Goal: Task Accomplishment & Management: Manage account settings

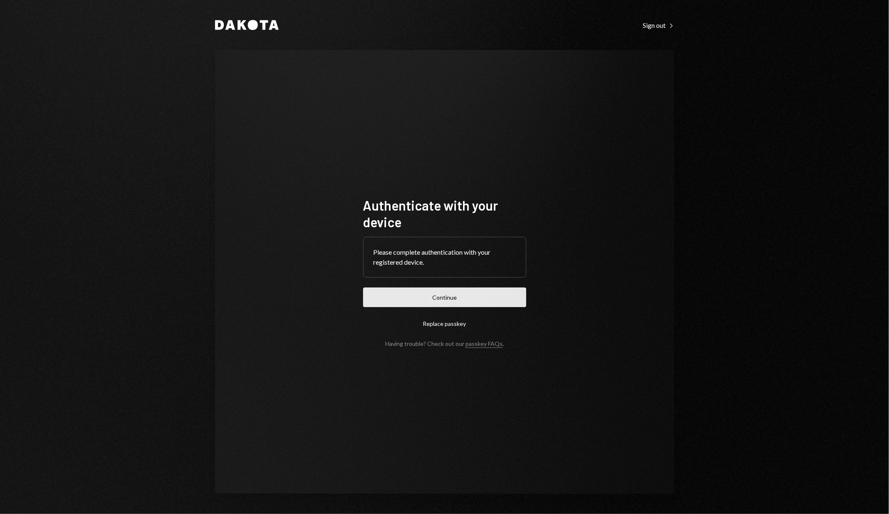
click at [431, 298] on button "Continue" at bounding box center [444, 298] width 163 height 20
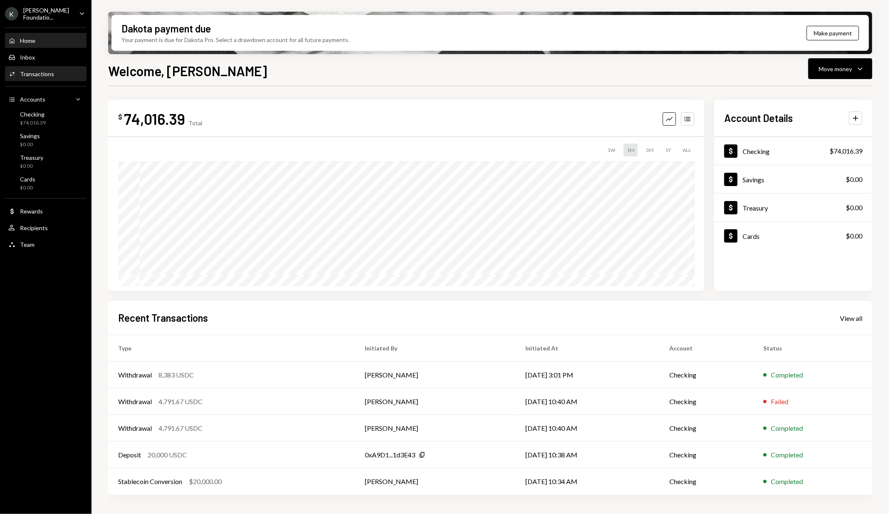
click at [59, 78] on div "Activities Transactions" at bounding box center [45, 74] width 75 height 14
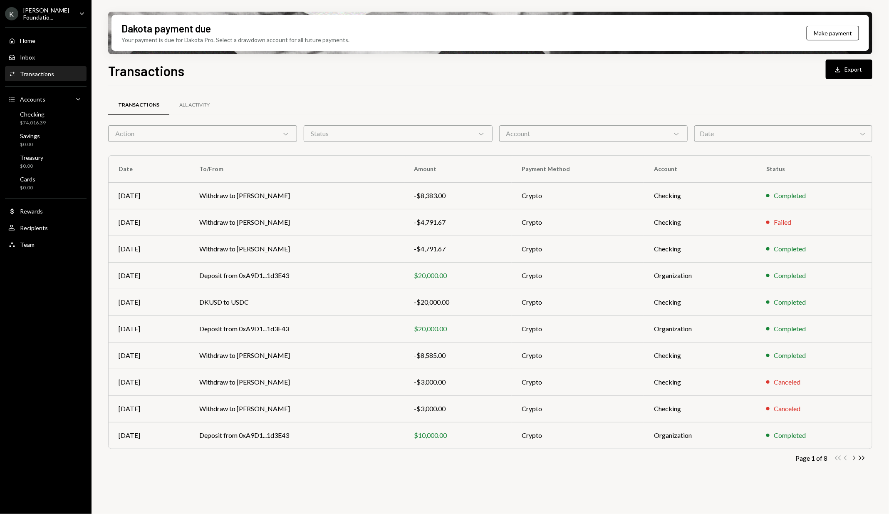
click at [853, 459] on icon "Chevron Right" at bounding box center [854, 458] width 8 height 8
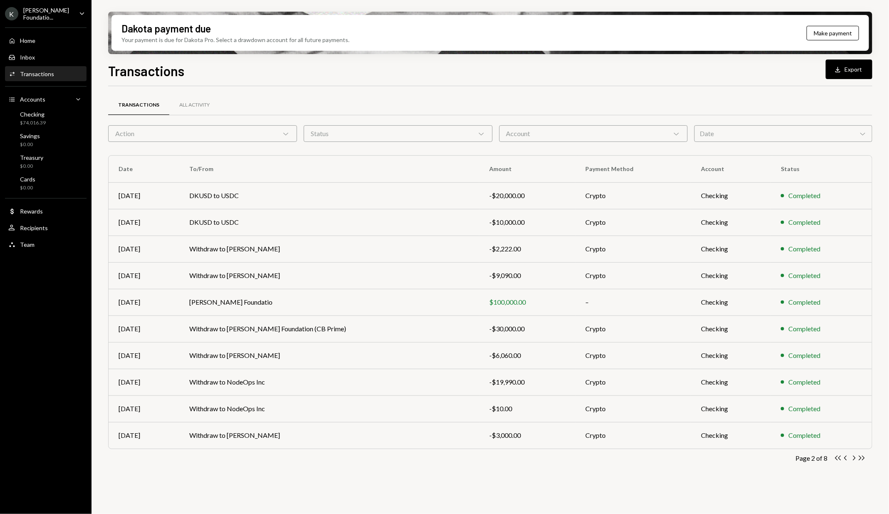
click at [853, 459] on icon "Chevron Right" at bounding box center [854, 458] width 8 height 8
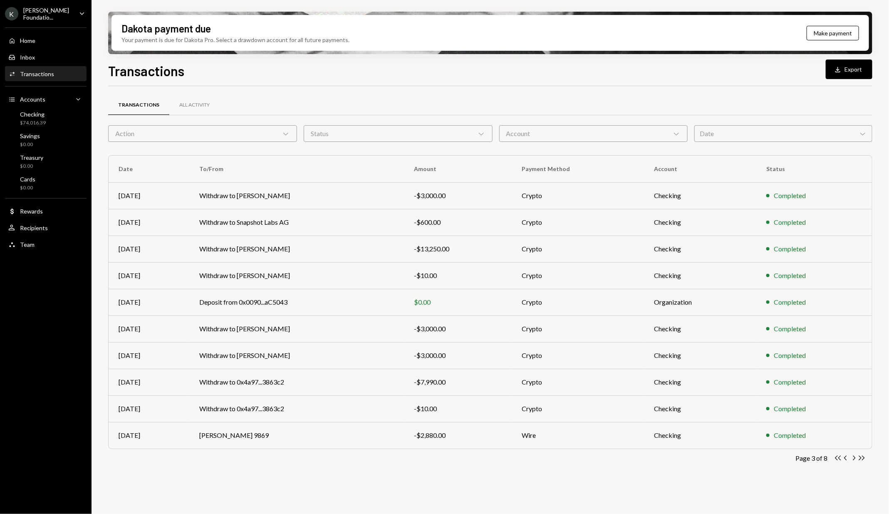
click at [853, 459] on icon "Chevron Right" at bounding box center [854, 458] width 8 height 8
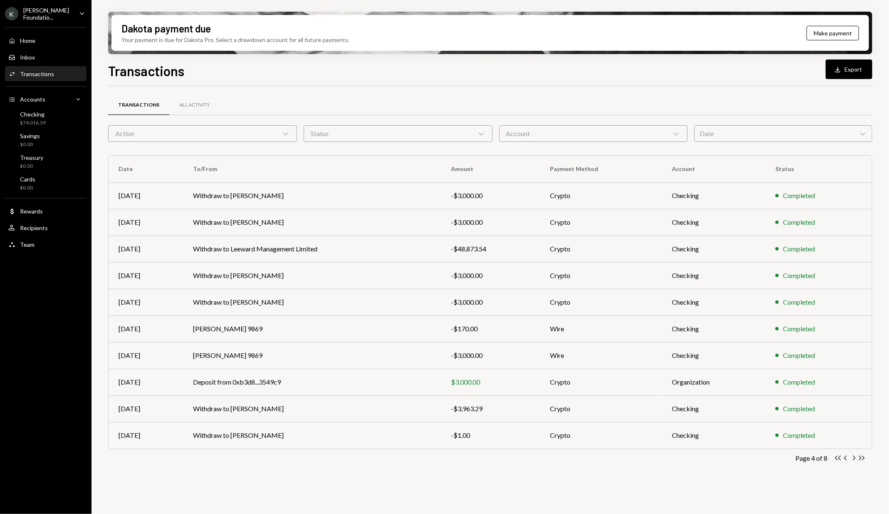
click at [853, 459] on icon "Chevron Right" at bounding box center [854, 458] width 8 height 8
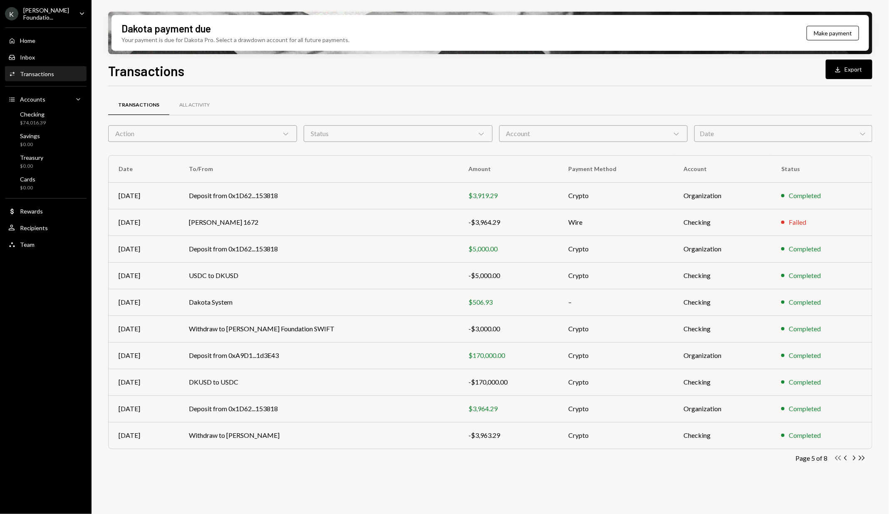
click at [838, 459] on icon "Double Arrow Left" at bounding box center [838, 458] width 8 height 8
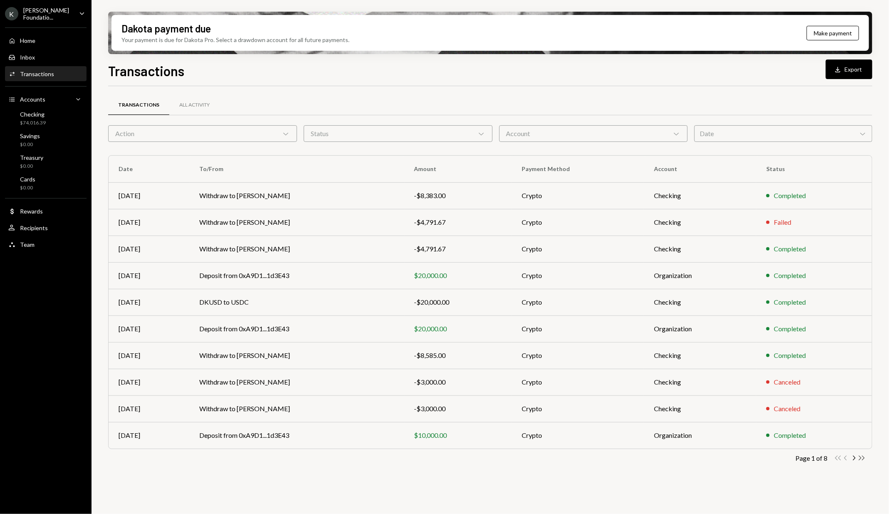
click at [858, 459] on icon "Double Arrow Right" at bounding box center [862, 458] width 8 height 8
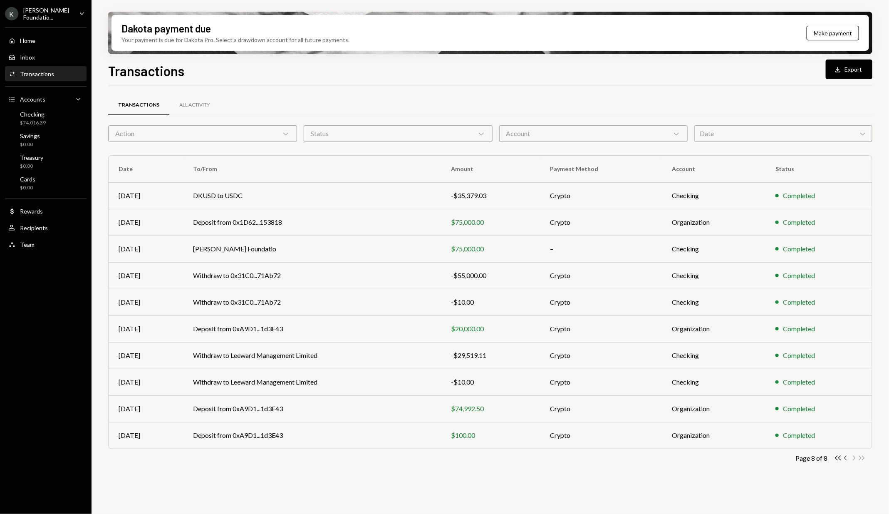
click at [844, 458] on icon "Chevron Left" at bounding box center [846, 458] width 8 height 8
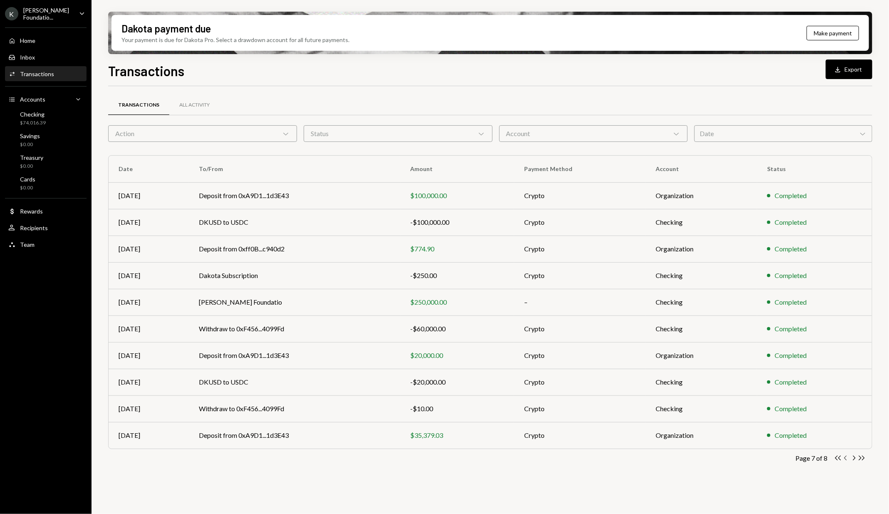
click at [846, 458] on icon "button" at bounding box center [845, 458] width 2 height 5
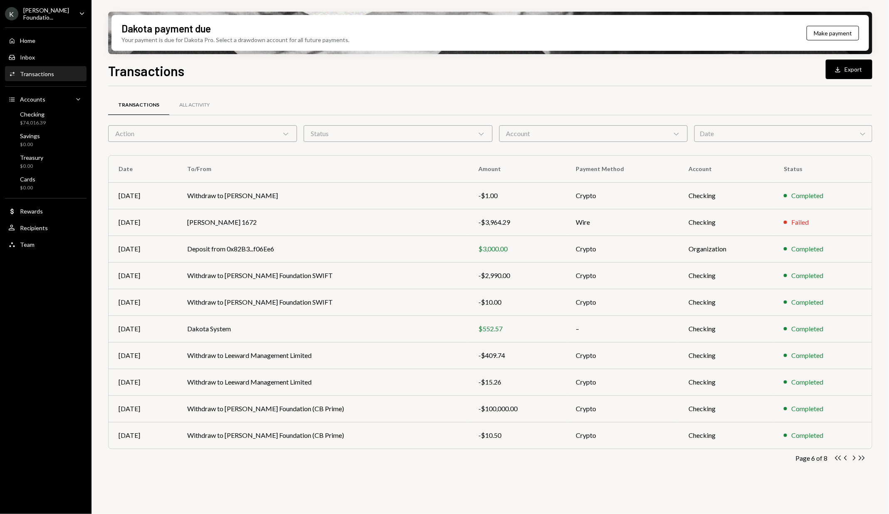
click at [846, 458] on icon "button" at bounding box center [845, 458] width 2 height 5
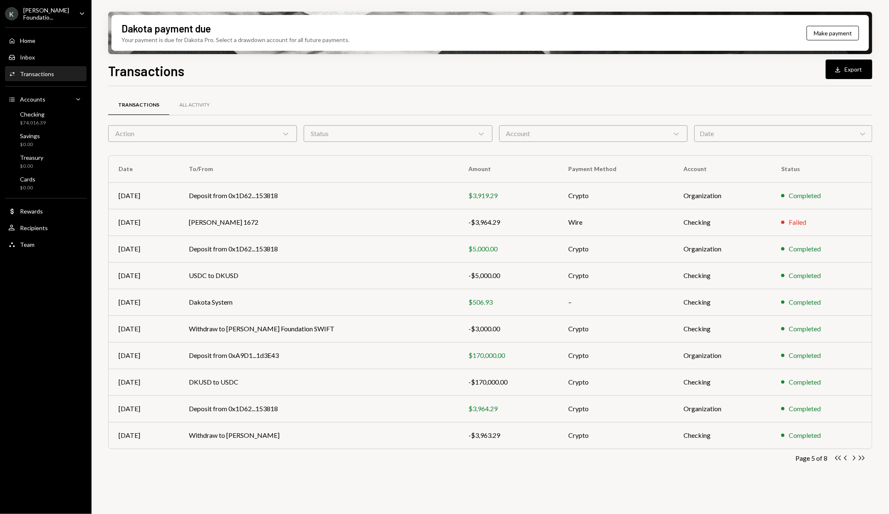
click at [846, 458] on icon "button" at bounding box center [845, 458] width 2 height 5
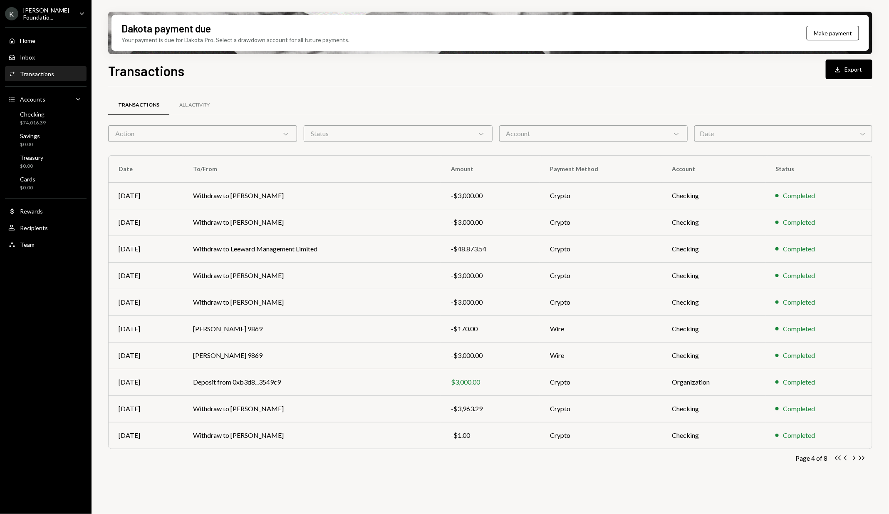
click at [846, 458] on icon "button" at bounding box center [845, 458] width 2 height 5
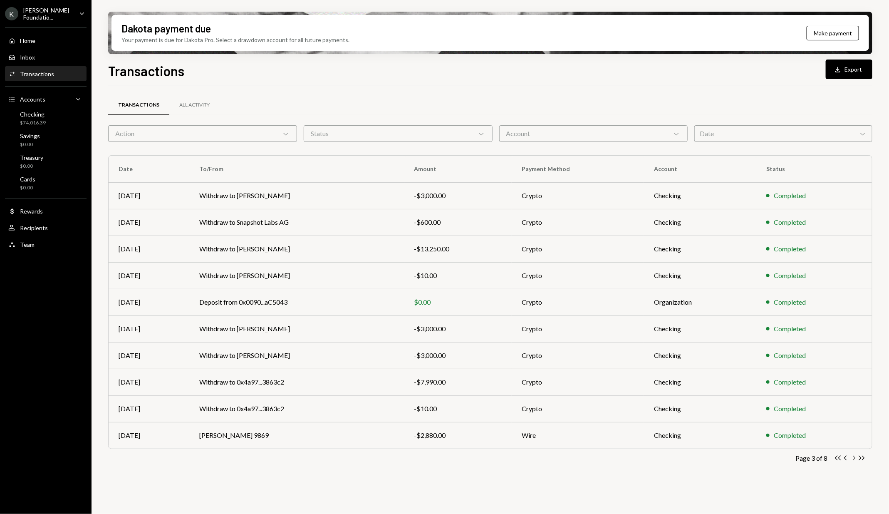
click at [855, 459] on icon "Chevron Right" at bounding box center [854, 458] width 8 height 8
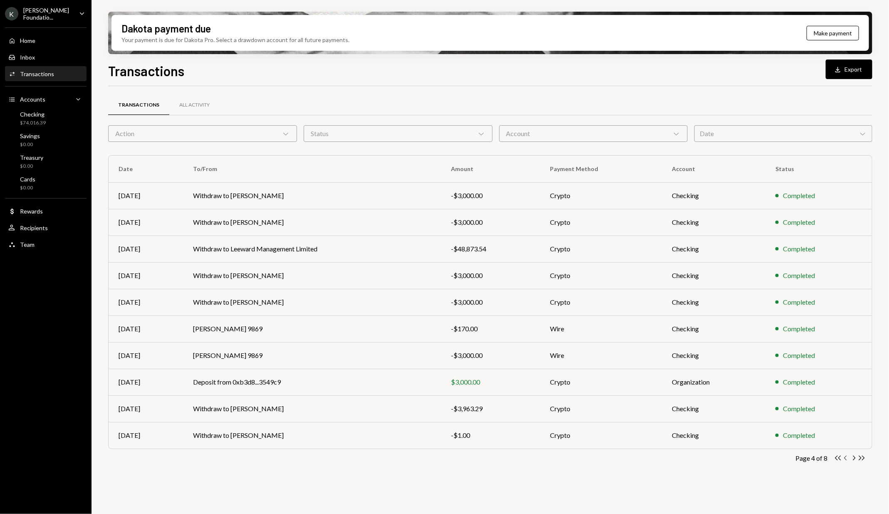
click at [847, 458] on icon "Chevron Left" at bounding box center [846, 458] width 8 height 8
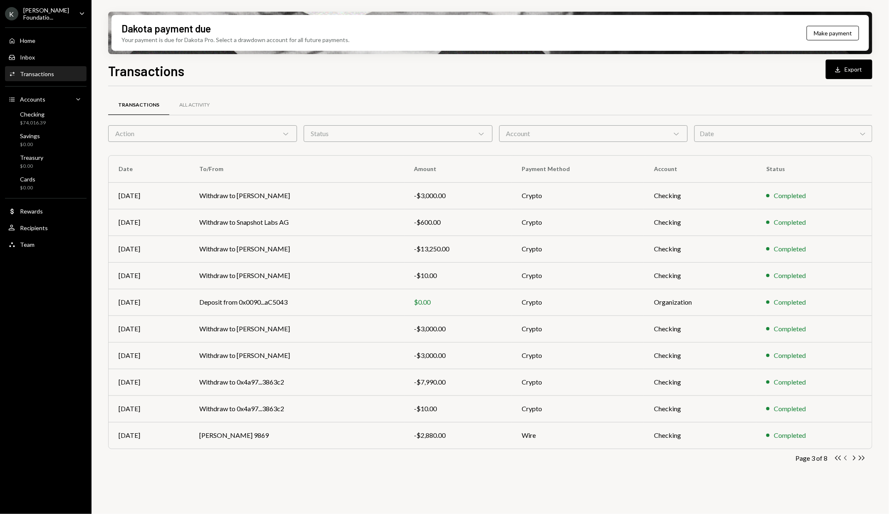
click at [846, 458] on icon "Chevron Left" at bounding box center [846, 458] width 8 height 8
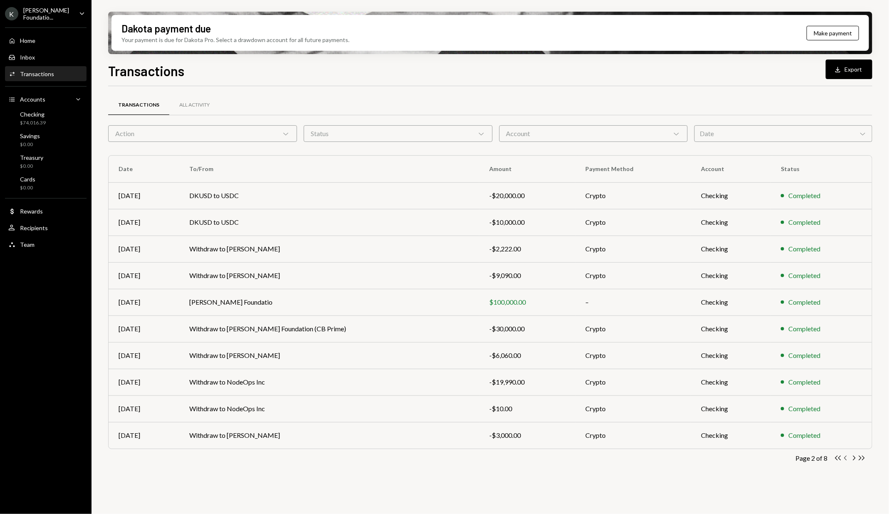
click at [846, 456] on icon "Chevron Left" at bounding box center [846, 458] width 8 height 8
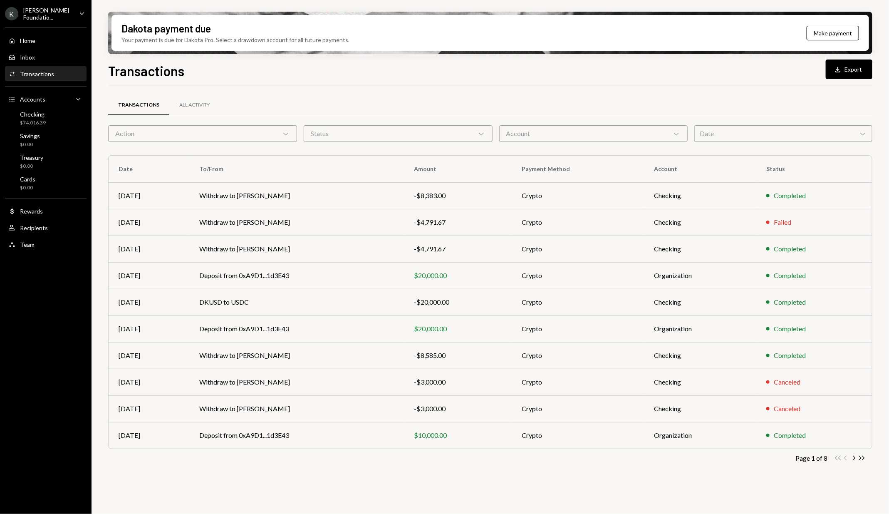
click at [846, 456] on div "Double Arrow Left Chevron Left Chevron Right Double Arrow Right" at bounding box center [850, 458] width 32 height 8
click at [855, 459] on icon "Chevron Right" at bounding box center [854, 458] width 8 height 8
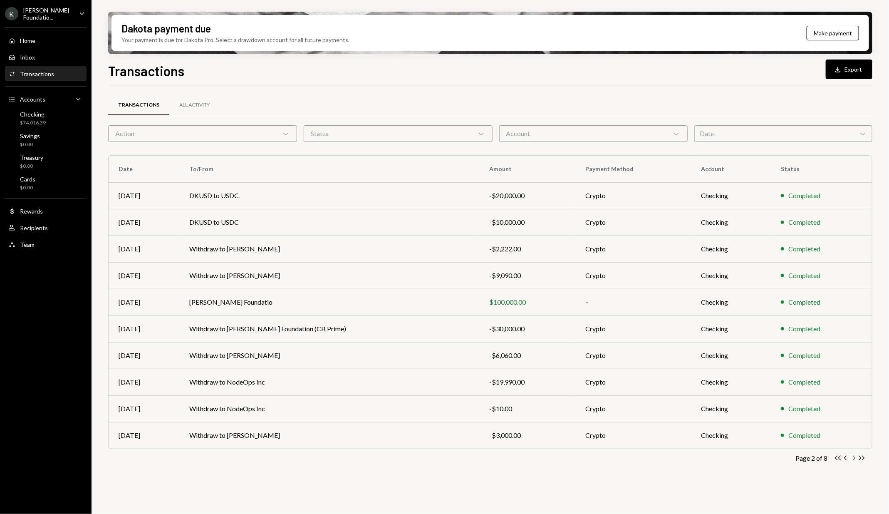
click at [855, 459] on icon "Chevron Right" at bounding box center [854, 458] width 8 height 8
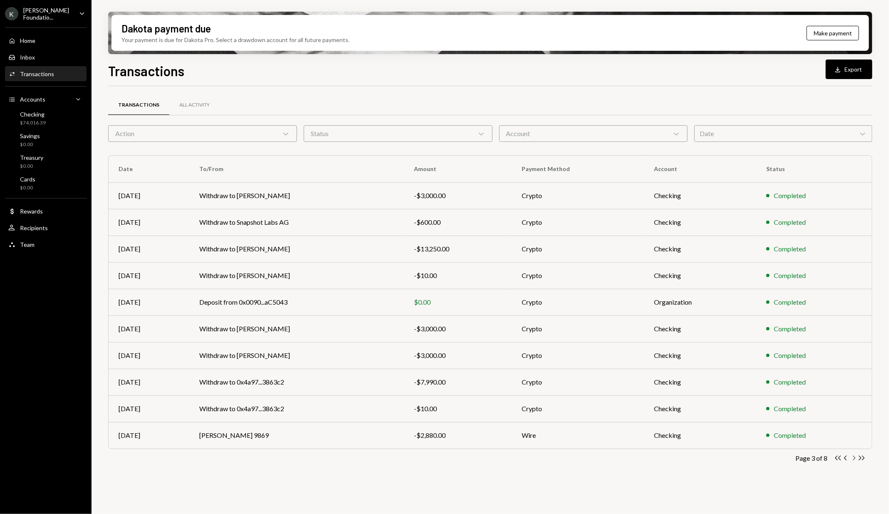
click at [855, 459] on icon "Chevron Right" at bounding box center [854, 458] width 8 height 8
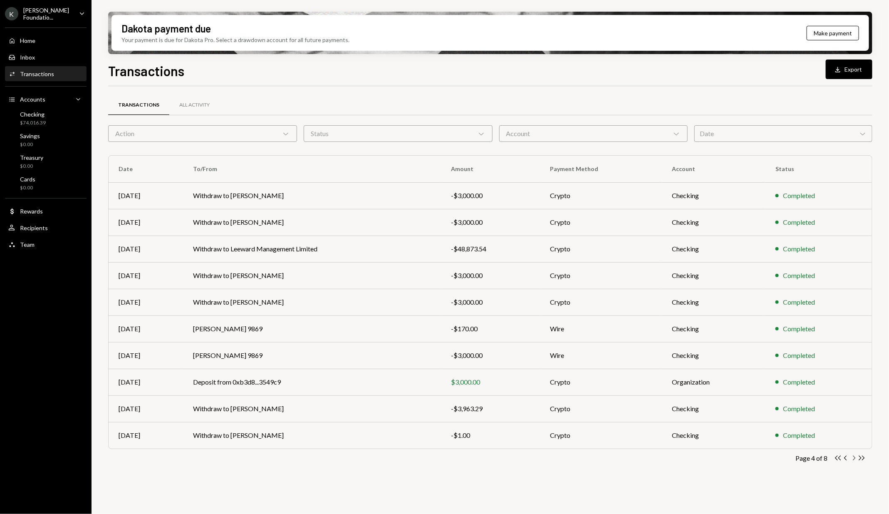
click at [855, 459] on icon "Chevron Right" at bounding box center [854, 458] width 8 height 8
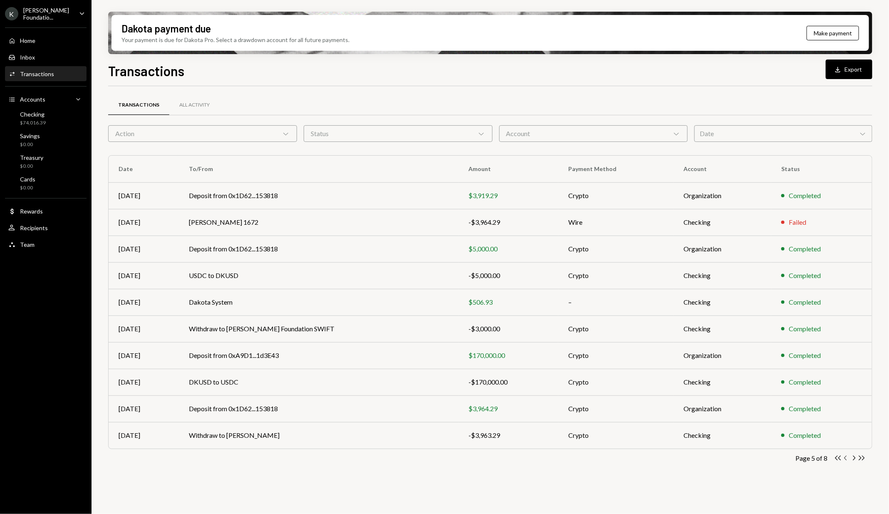
click at [848, 458] on icon "Chevron Left" at bounding box center [846, 458] width 8 height 8
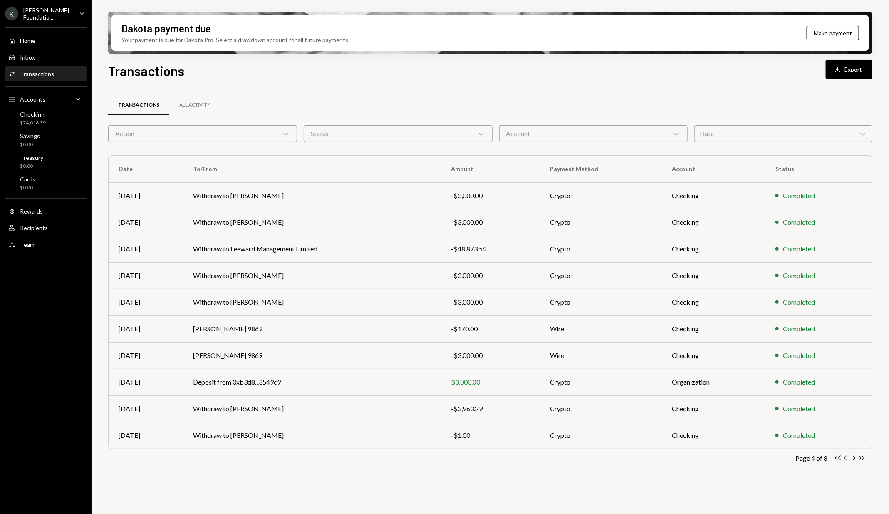
click at [849, 459] on icon "Chevron Left" at bounding box center [846, 458] width 8 height 8
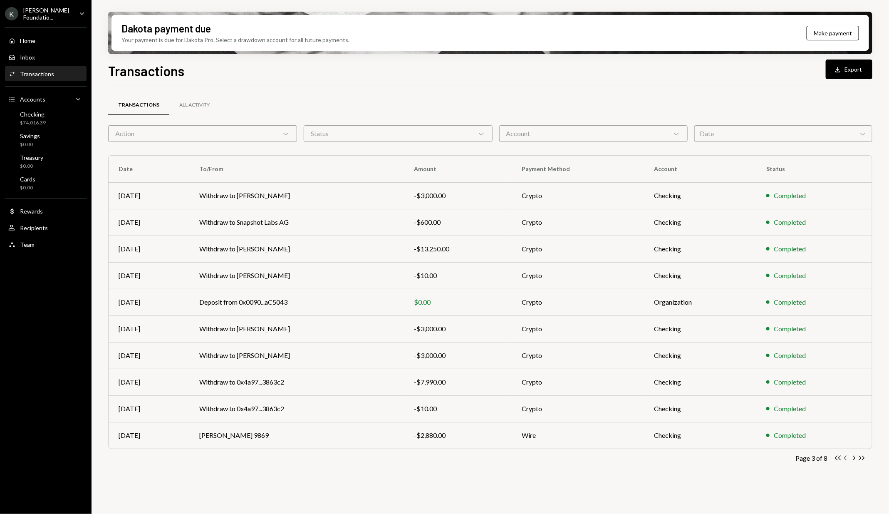
click at [846, 459] on icon "button" at bounding box center [845, 458] width 2 height 5
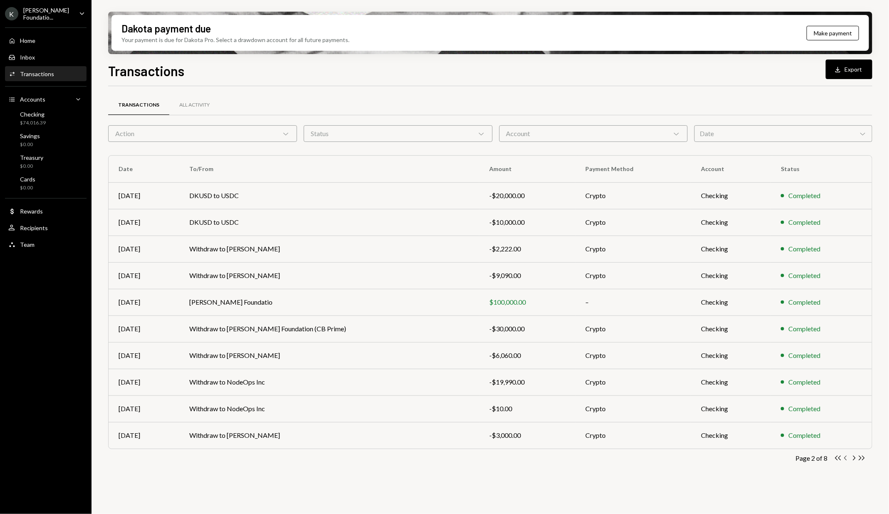
click at [846, 459] on icon "button" at bounding box center [845, 458] width 2 height 5
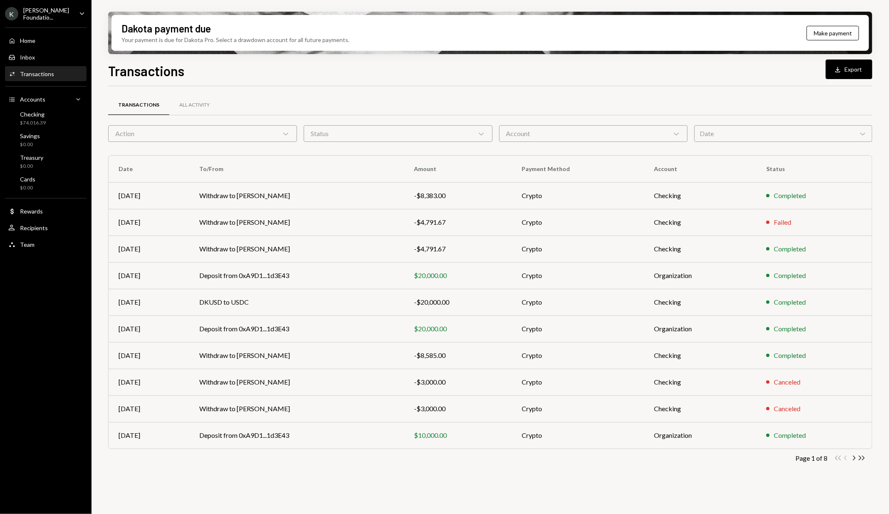
click at [846, 459] on div "Double Arrow Left Chevron Left Chevron Right Double Arrow Right" at bounding box center [850, 458] width 32 height 8
click at [851, 457] on icon "Chevron Right" at bounding box center [854, 458] width 8 height 8
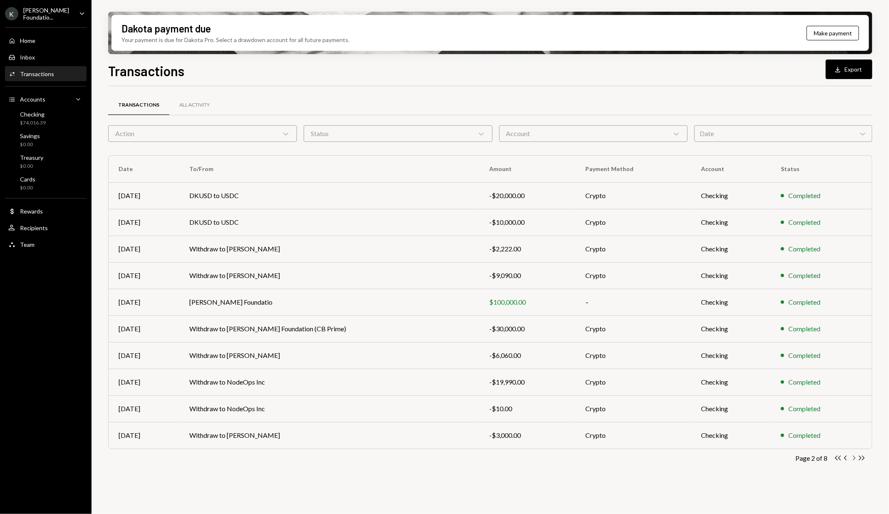
click at [851, 457] on icon "Chevron Right" at bounding box center [854, 458] width 8 height 8
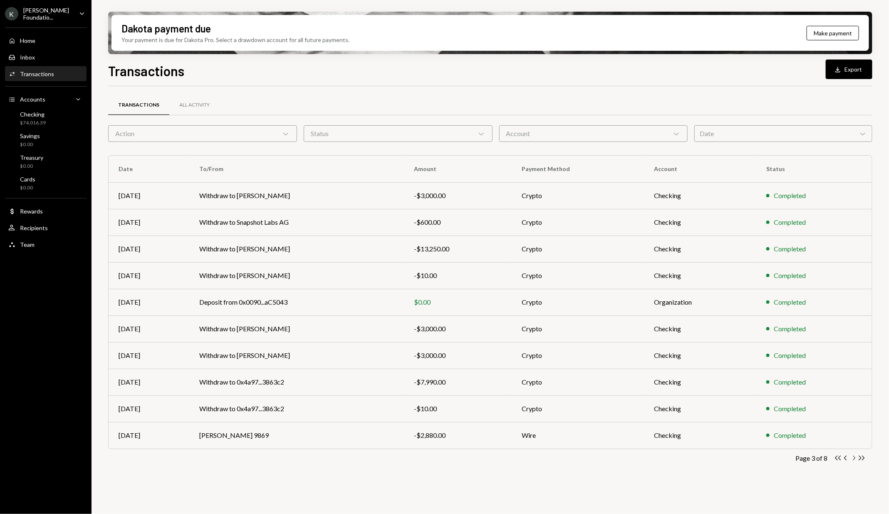
click at [851, 457] on icon "Chevron Right" at bounding box center [854, 458] width 8 height 8
